Goal: Obtain resource: Obtain resource

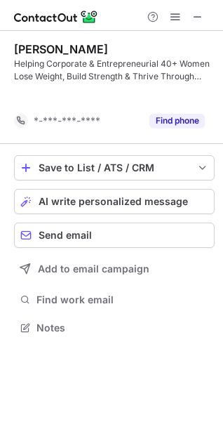
scroll to position [295, 223]
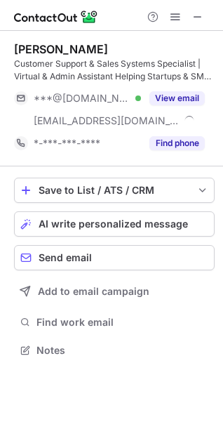
scroll to position [340, 223]
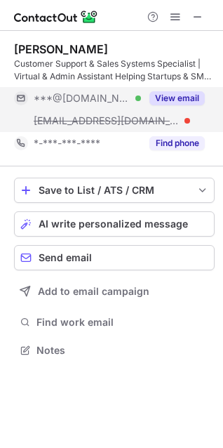
click at [172, 99] on button "View email" at bounding box center [176, 98] width 55 height 14
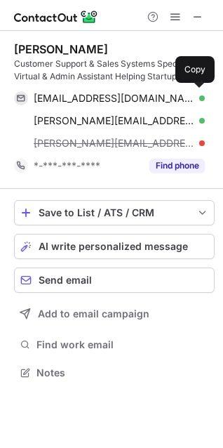
scroll to position [362, 223]
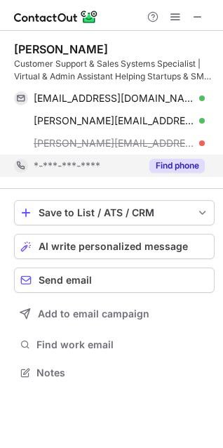
click at [179, 163] on button "Find phone" at bounding box center [176, 166] width 55 height 14
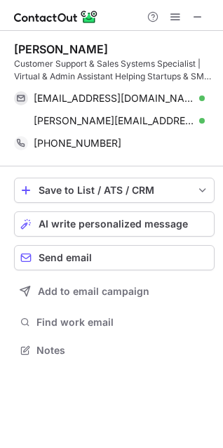
scroll to position [340, 223]
click at [200, 15] on span at bounding box center [197, 16] width 11 height 11
